Goal: Task Accomplishment & Management: Manage account settings

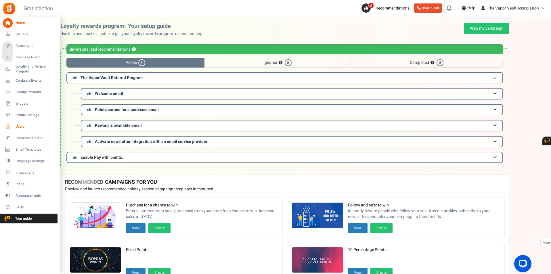
click at [22, 126] on span "Users" at bounding box center [36, 126] width 40 height 5
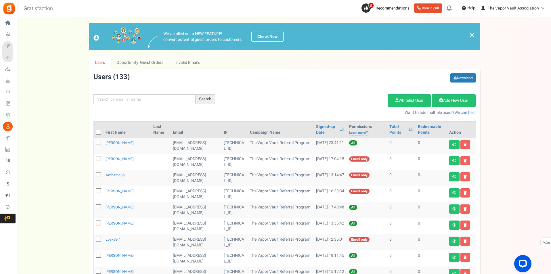
click at [0, 0] on span "Campaigns" at bounding box center [0, 0] width 0 height 0
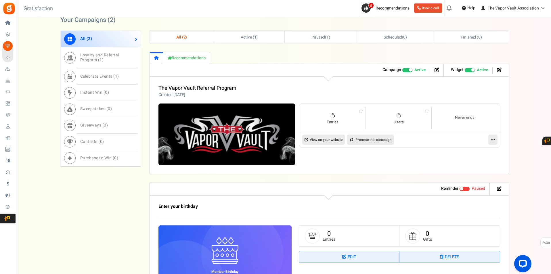
scroll to position [259, 0]
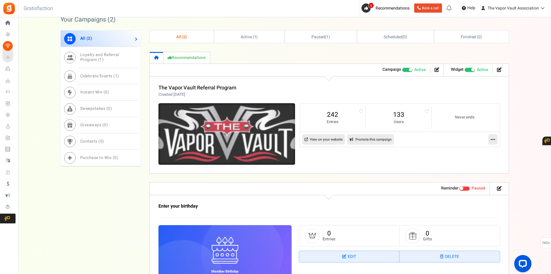
click at [234, 141] on img at bounding box center [226, 134] width 205 height 92
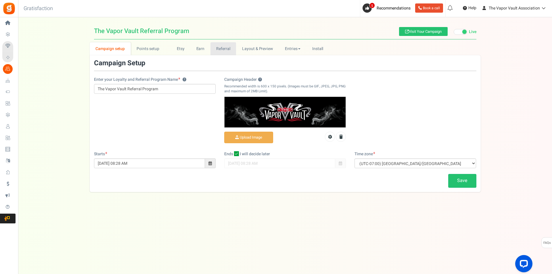
click at [222, 54] on link "Referral" at bounding box center [224, 48] width 26 height 13
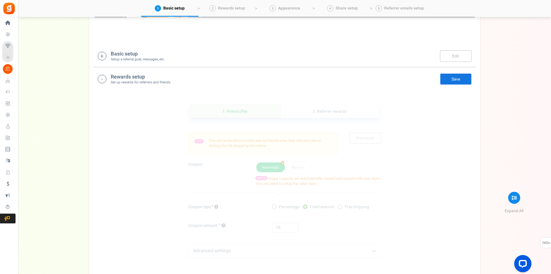
scroll to position [143, 0]
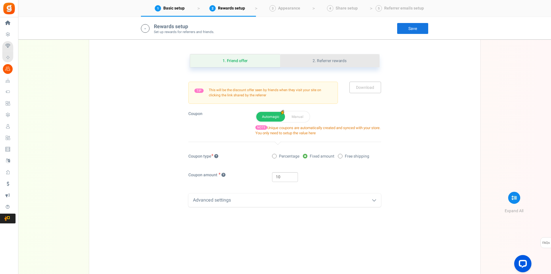
click at [332, 57] on link "2. Referrer rewards" at bounding box center [329, 60] width 99 height 13
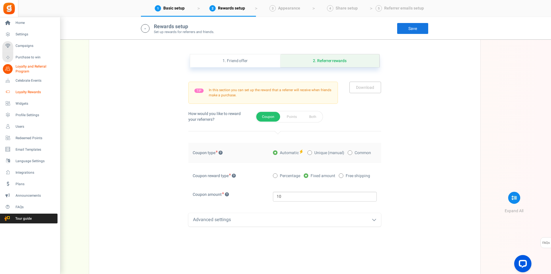
click at [31, 93] on span "Loyalty Rewards" at bounding box center [36, 92] width 40 height 5
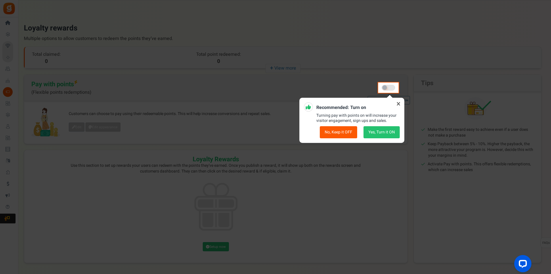
click at [398, 104] on icon at bounding box center [398, 103] width 9 height 9
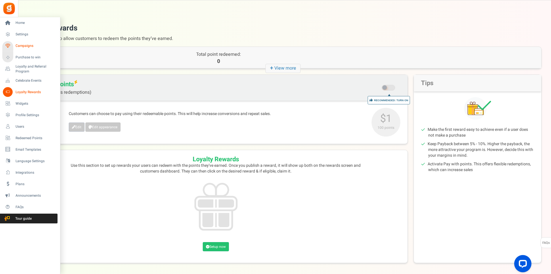
click at [26, 49] on link "Campaigns" at bounding box center [29, 46] width 55 height 10
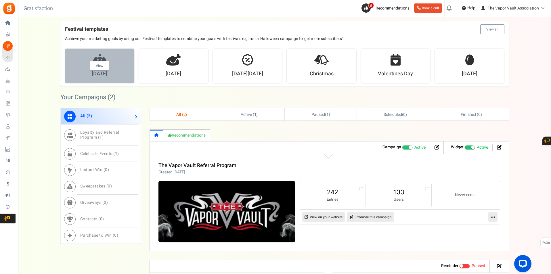
scroll to position [201, 0]
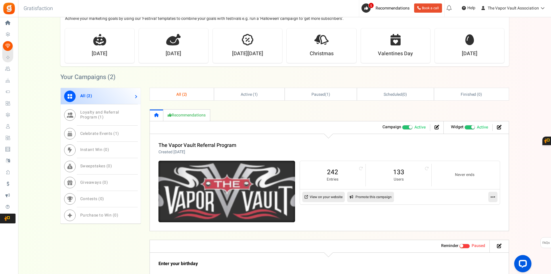
click at [184, 198] on img at bounding box center [226, 192] width 205 height 92
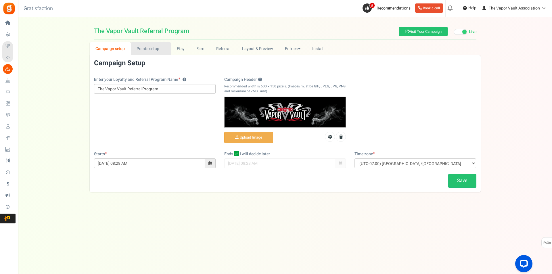
click at [158, 50] on link "Points setup New" at bounding box center [151, 48] width 40 height 13
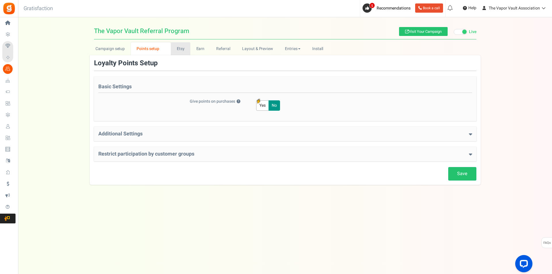
click at [181, 49] on link "Etsy" at bounding box center [181, 48] width 20 height 13
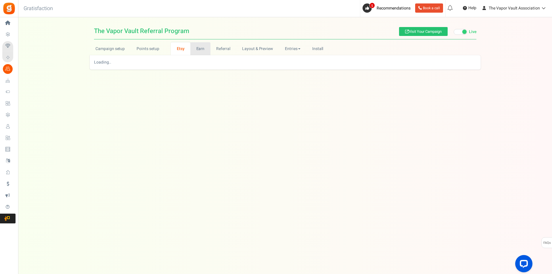
click at [200, 50] on link "Earn" at bounding box center [200, 48] width 20 height 13
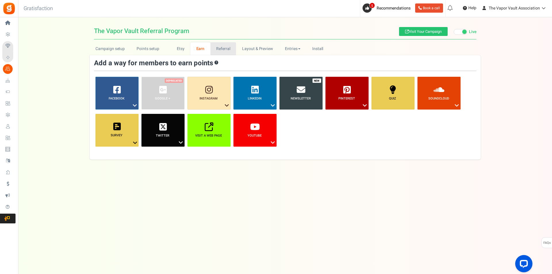
click at [226, 49] on link "Referral" at bounding box center [224, 48] width 26 height 13
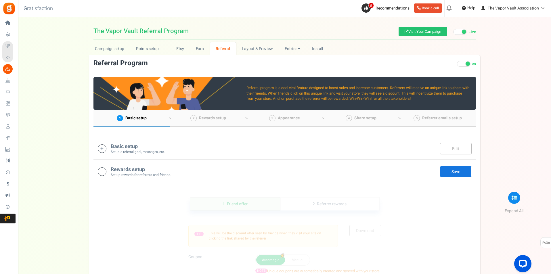
click at [215, 137] on div "Basic setup Setup a referral goal, messages, etc. Edit Save There are unsaved c…" at bounding box center [284, 148] width 383 height 23
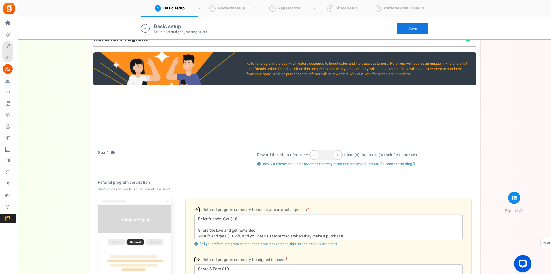
scroll to position [5, 0]
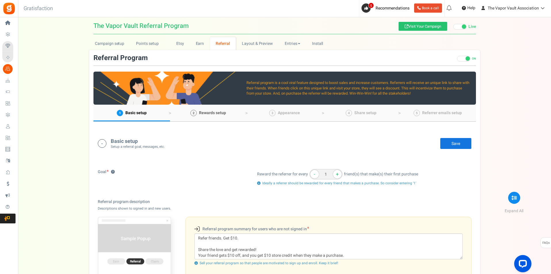
click at [222, 111] on span "Rewards setup" at bounding box center [212, 113] width 27 height 6
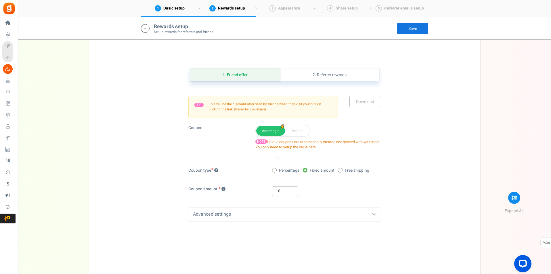
scroll to position [426, 0]
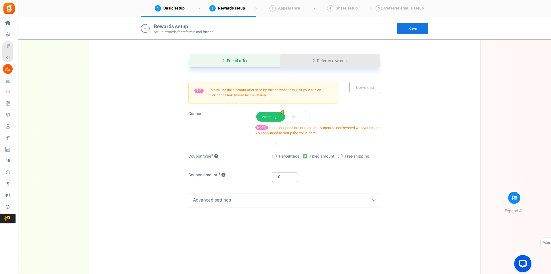
click at [339, 62] on link "2. Referrer rewards" at bounding box center [329, 60] width 99 height 13
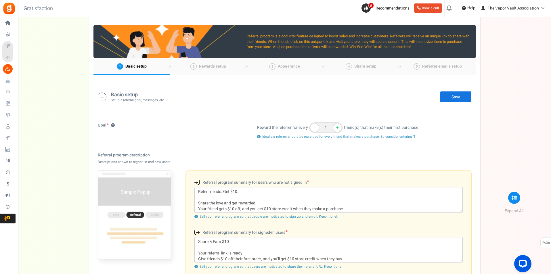
scroll to position [0, 0]
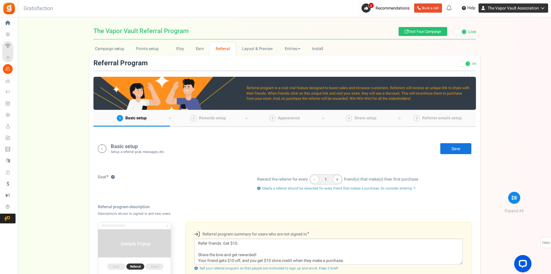
click at [538, 5] on span "The Vapor Vault Association" at bounding box center [513, 8] width 51 height 6
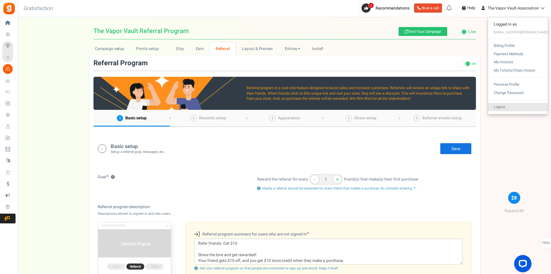
click at [520, 108] on link "Logout" at bounding box center [518, 107] width 60 height 8
